Goal: Find specific page/section: Find specific page/section

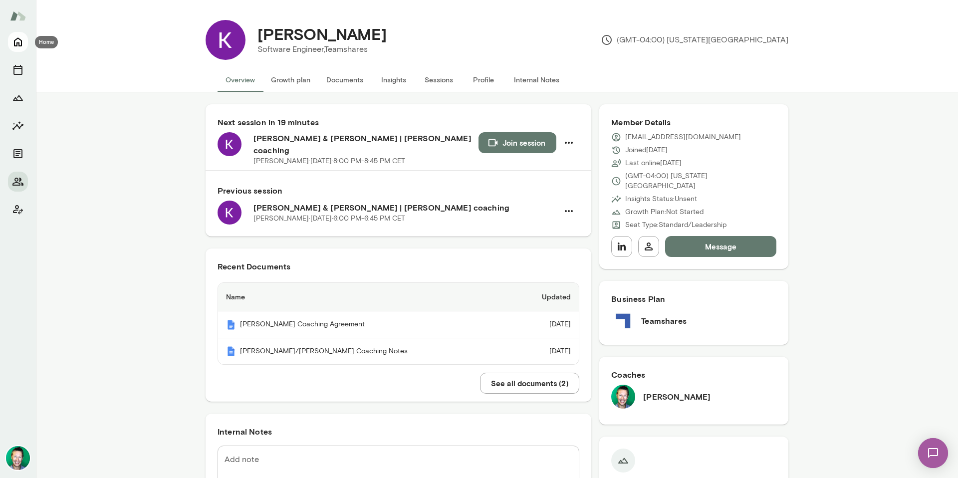
click at [22, 38] on icon "Home" at bounding box center [18, 42] width 12 height 12
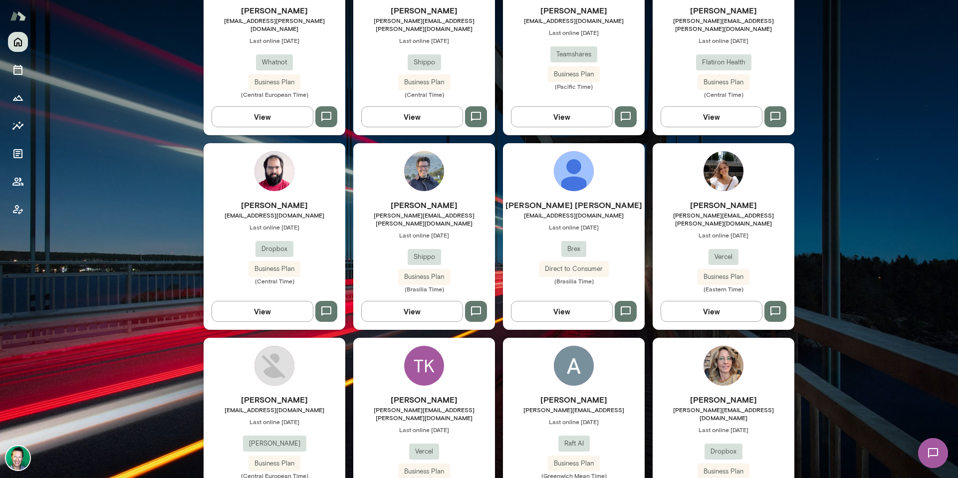
scroll to position [748, 0]
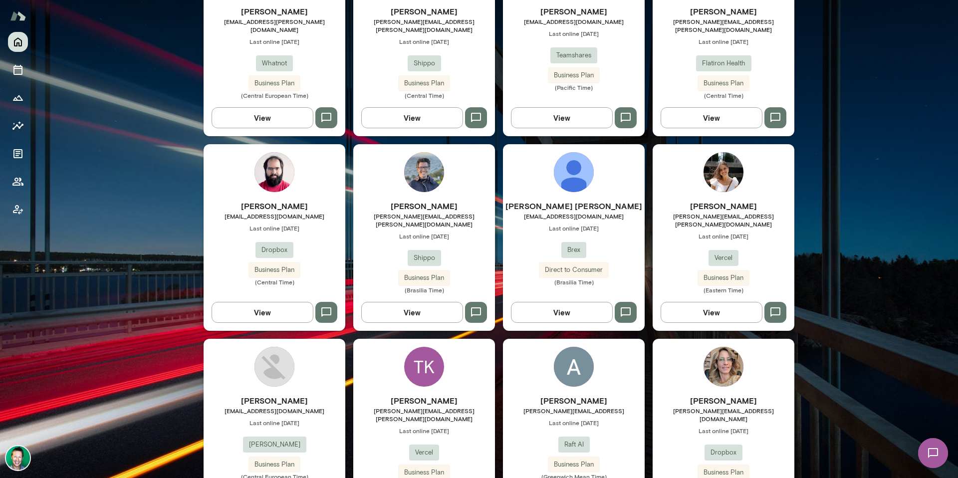
click at [578, 302] on button "View" at bounding box center [562, 312] width 102 height 21
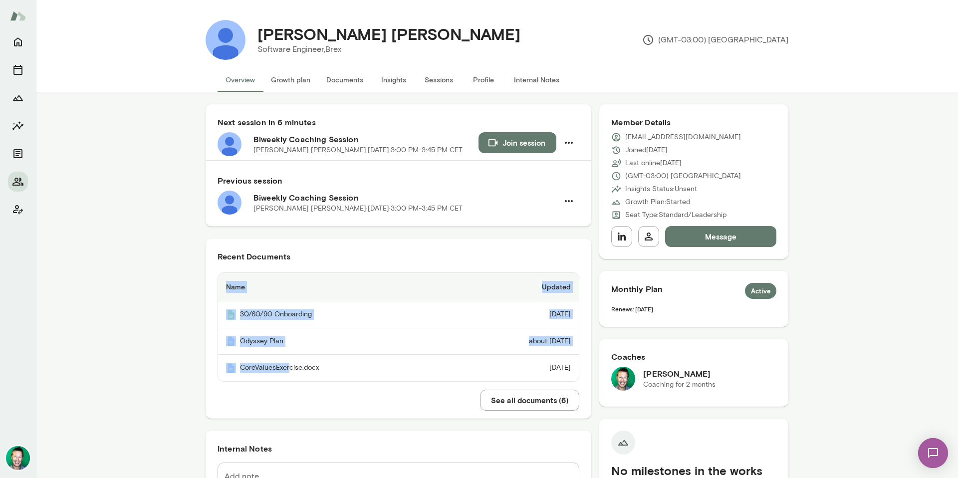
drag, startPoint x: 284, startPoint y: 370, endPoint x: 363, endPoint y: 406, distance: 86.6
click at [392, 388] on div "Recent Documents Name Updated 30/60/90 Onboarding [DATE] Odyssey Plan about [DA…" at bounding box center [398, 315] width 386 height 155
click at [557, 402] on button "See all documents ( 6 )" at bounding box center [529, 400] width 99 height 21
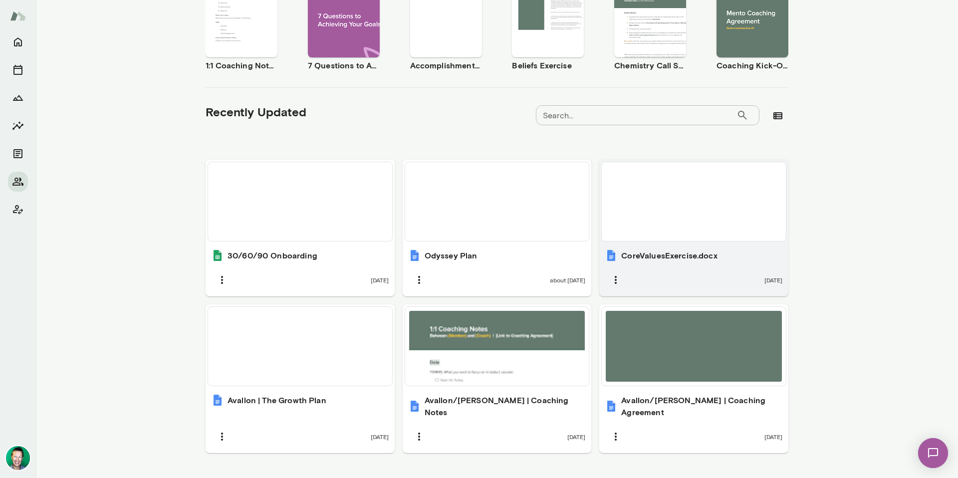
scroll to position [229, 0]
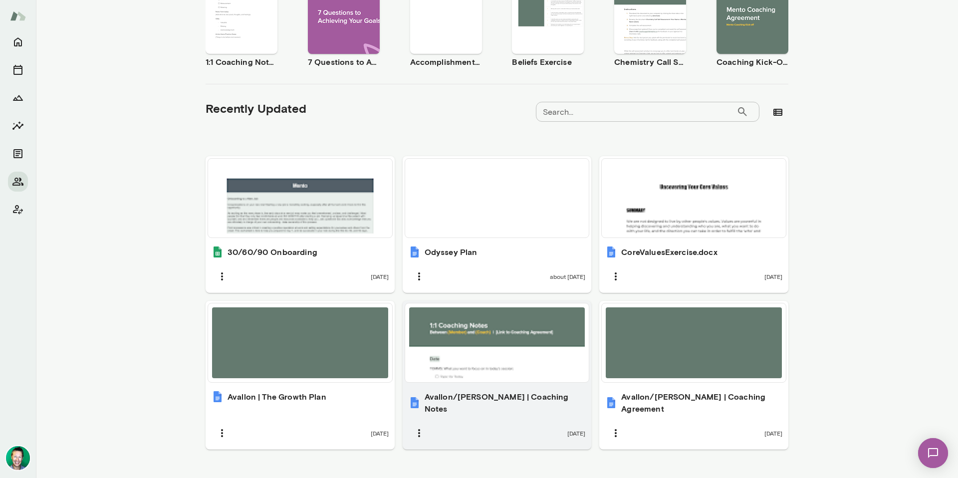
click at [464, 355] on div at bounding box center [497, 342] width 176 height 71
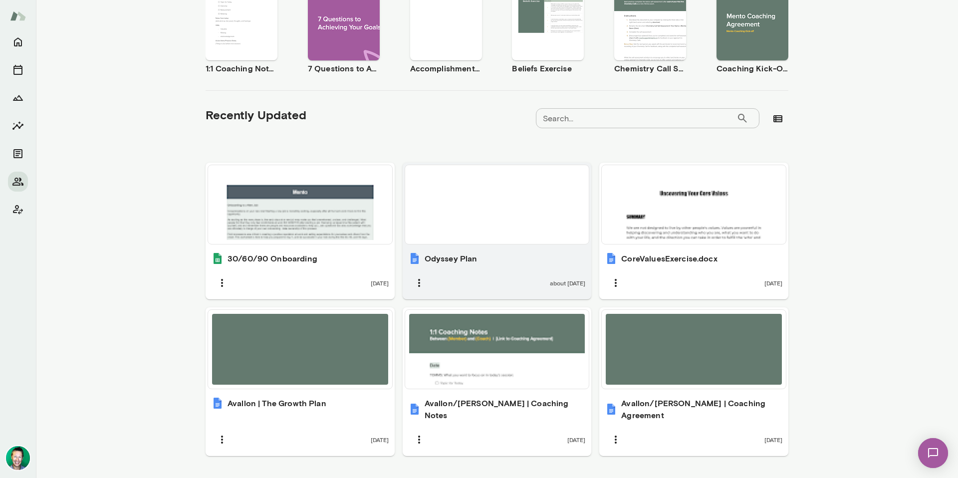
scroll to position [236, 0]
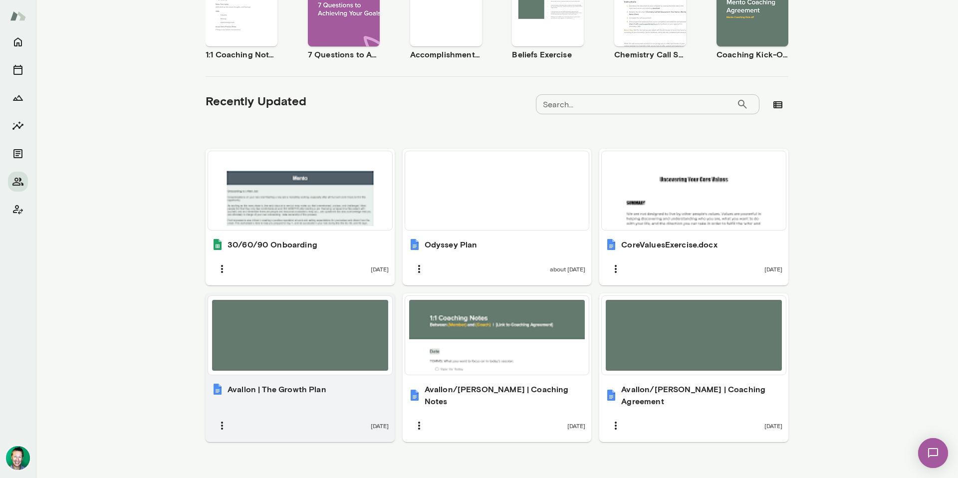
click at [319, 370] on div at bounding box center [300, 335] width 176 height 71
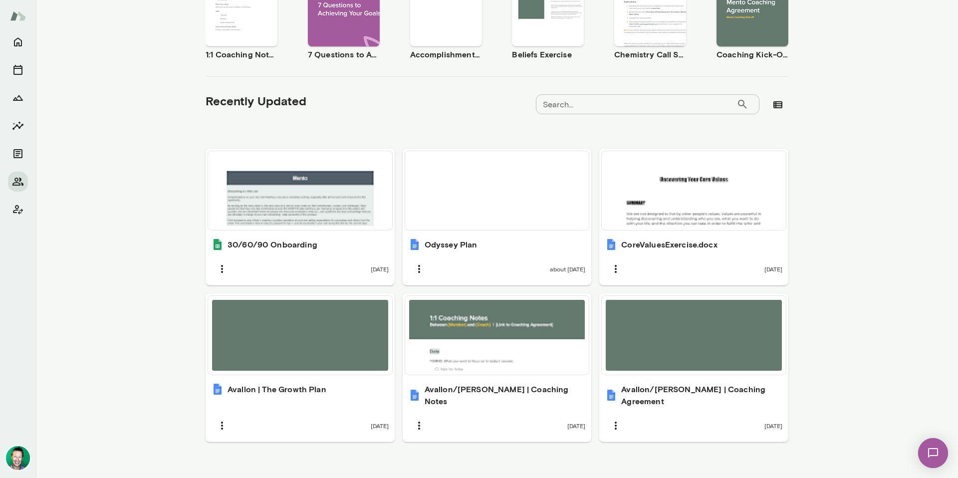
scroll to position [0, 0]
